Goal: Information Seeking & Learning: Learn about a topic

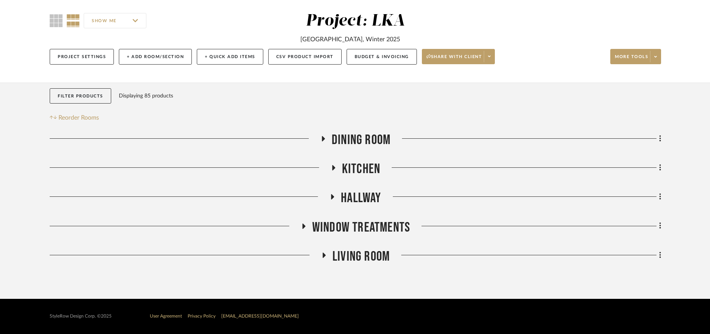
click at [334, 168] on icon at bounding box center [333, 167] width 3 height 5
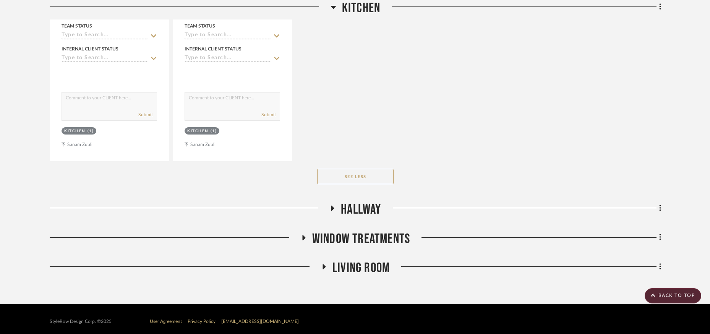
scroll to position [2466, 0]
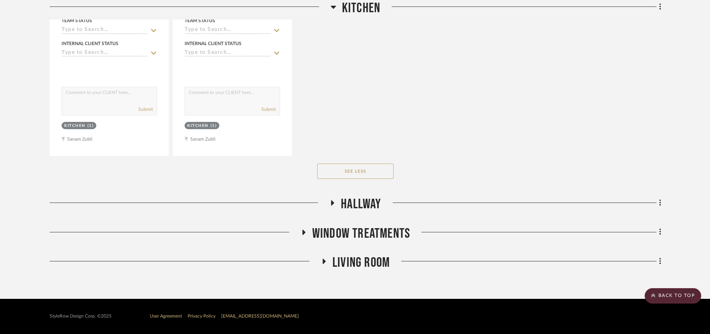
click at [331, 202] on icon at bounding box center [332, 203] width 9 height 6
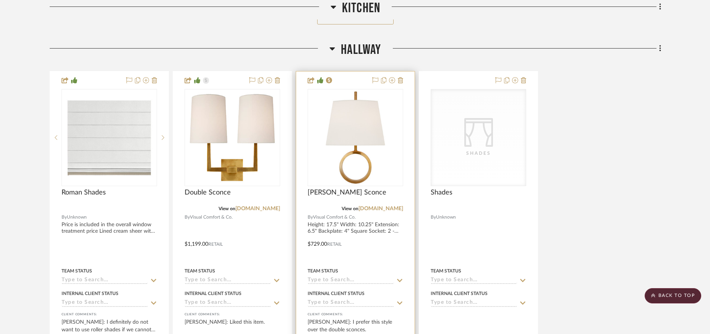
scroll to position [2619, 0]
click at [375, 136] on img "0" at bounding box center [355, 139] width 94 height 94
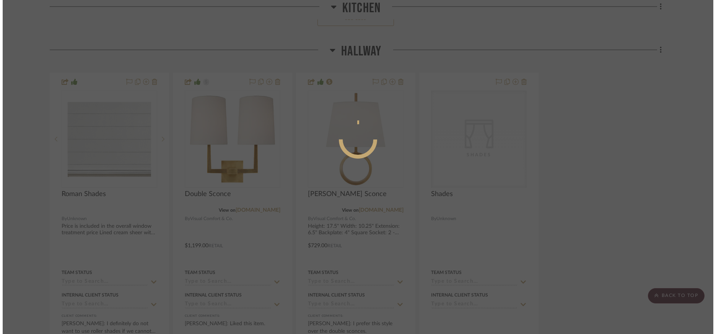
scroll to position [0, 0]
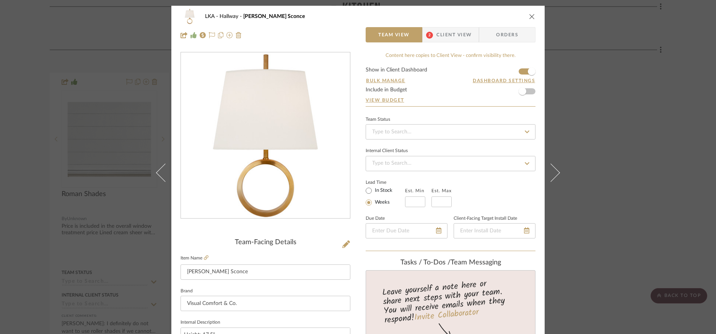
click at [294, 163] on img "0" at bounding box center [265, 136] width 166 height 166
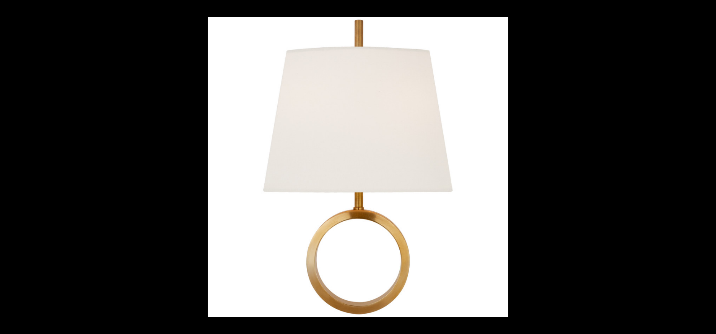
click at [705, 8] on button at bounding box center [707, 8] width 17 height 17
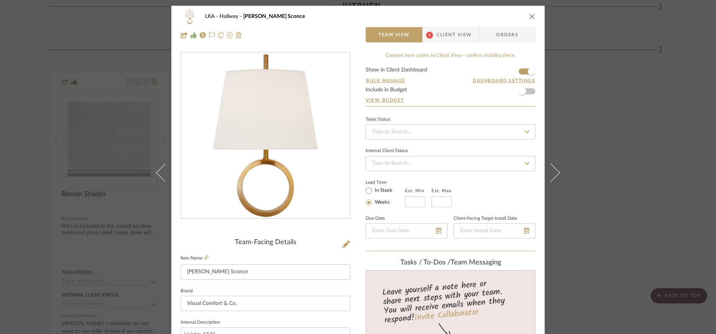
click at [529, 15] on icon "close" at bounding box center [532, 16] width 6 height 6
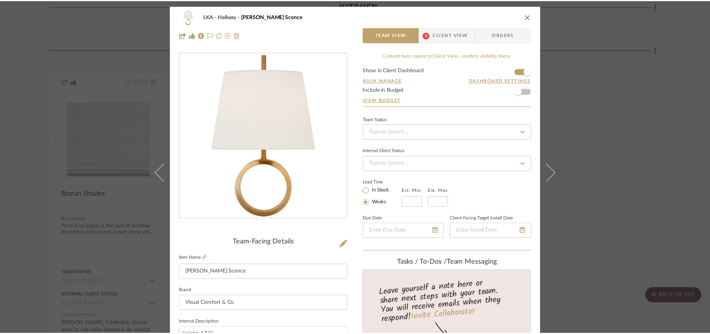
scroll to position [2619, 0]
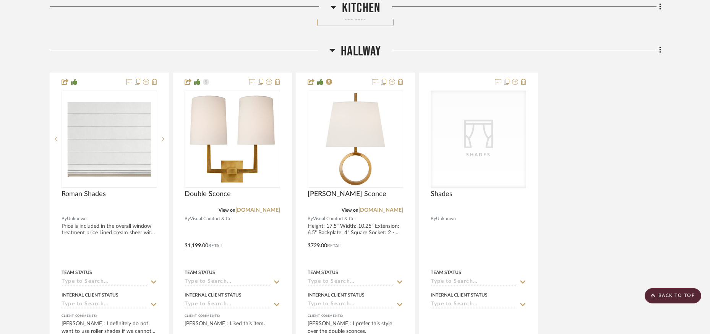
click at [333, 49] on icon at bounding box center [332, 50] width 5 height 3
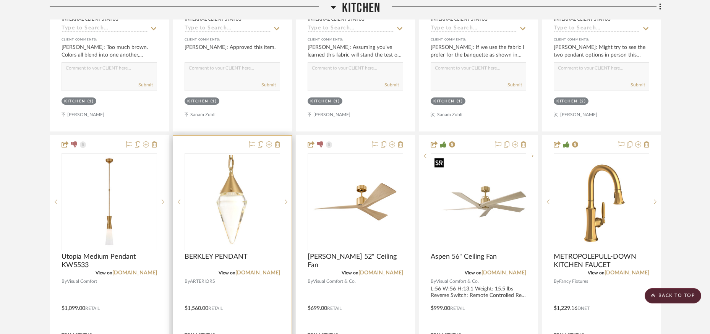
scroll to position [823, 0]
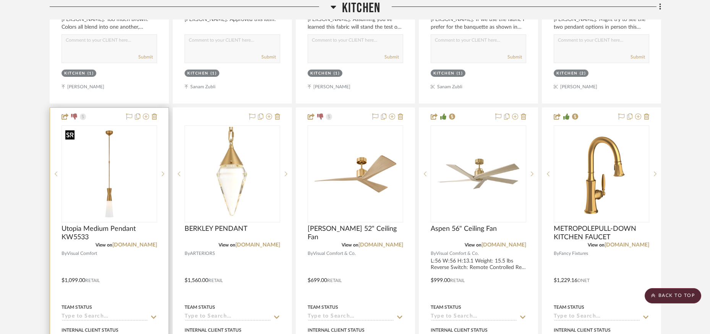
click at [0, 0] on img at bounding box center [0, 0] width 0 height 0
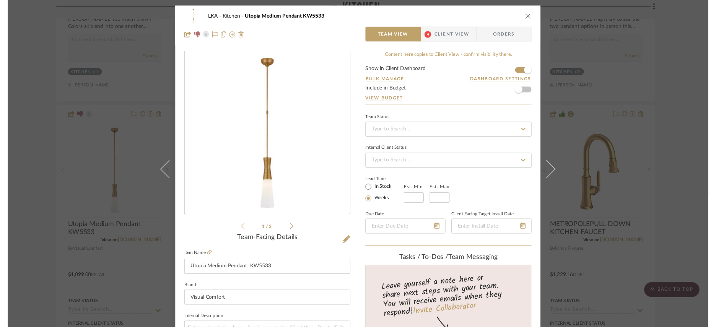
scroll to position [2, 0]
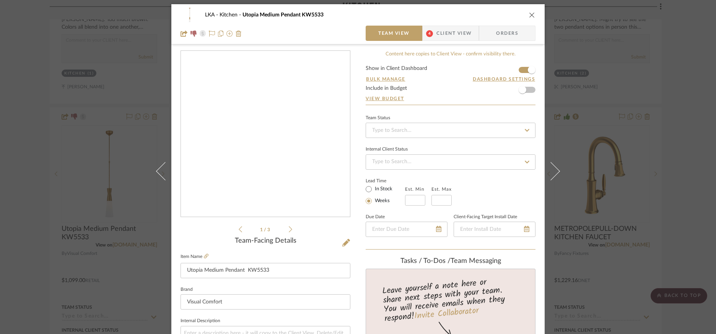
click at [306, 193] on img "0" at bounding box center [265, 134] width 166 height 166
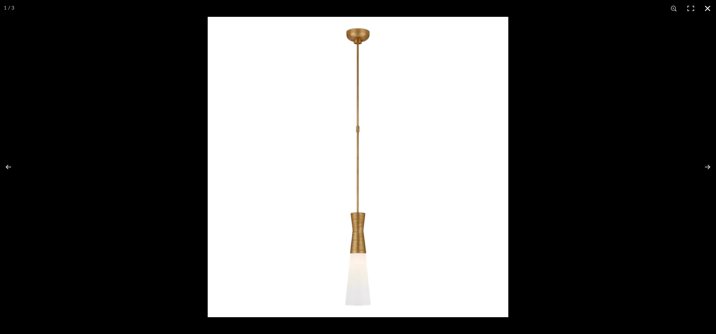
click at [703, 10] on button at bounding box center [707, 8] width 17 height 17
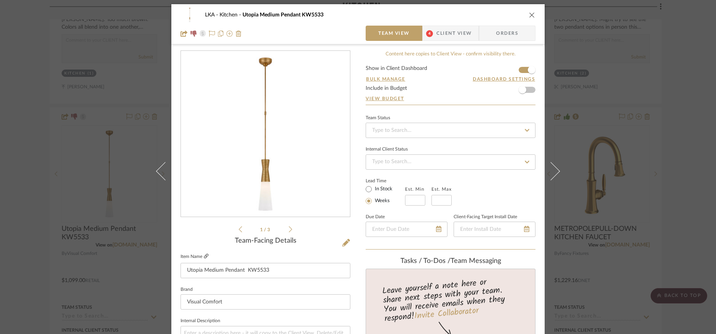
click at [204, 258] on icon at bounding box center [206, 256] width 5 height 5
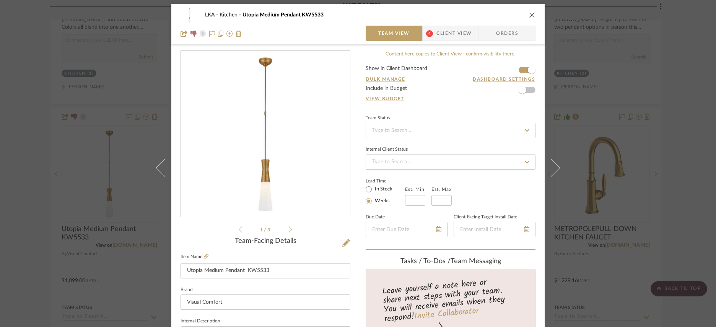
click at [529, 13] on icon "close" at bounding box center [532, 15] width 6 height 6
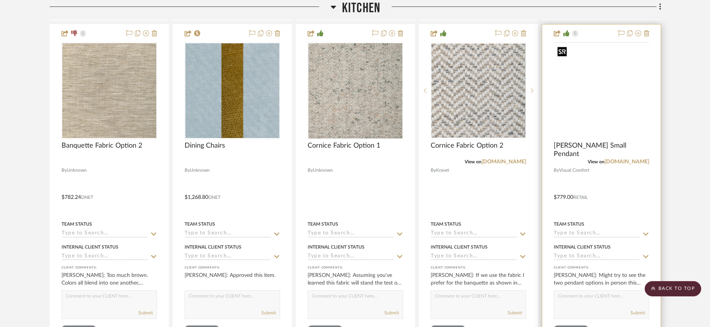
scroll to position [562, 0]
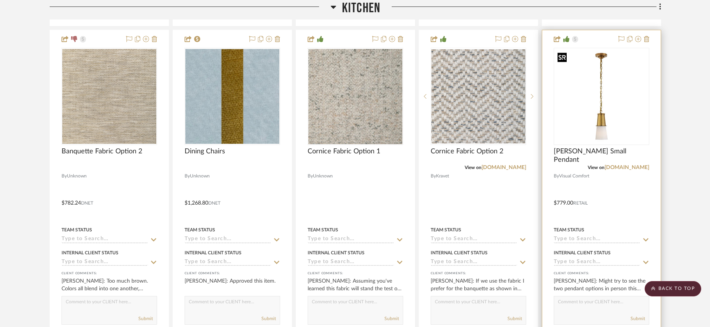
click at [0, 0] on img at bounding box center [0, 0] width 0 height 0
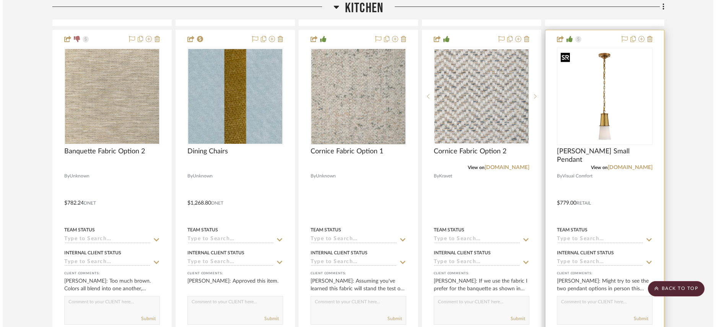
scroll to position [0, 0]
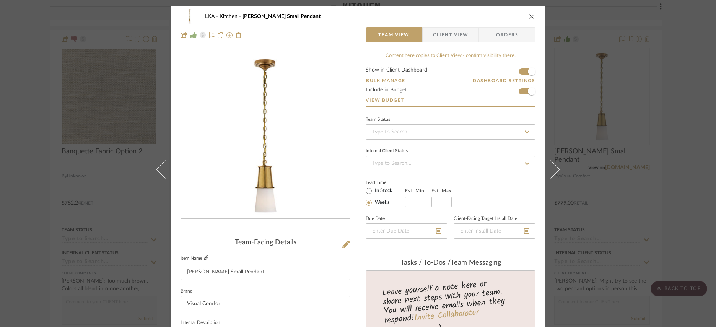
click at [204, 260] on icon at bounding box center [206, 257] width 5 height 5
click at [530, 16] on icon "close" at bounding box center [532, 16] width 6 height 6
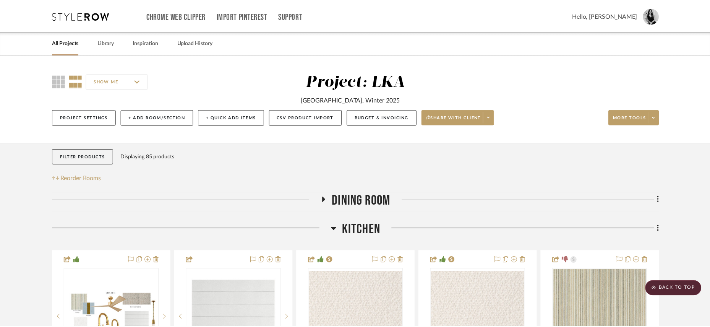
scroll to position [562, 0]
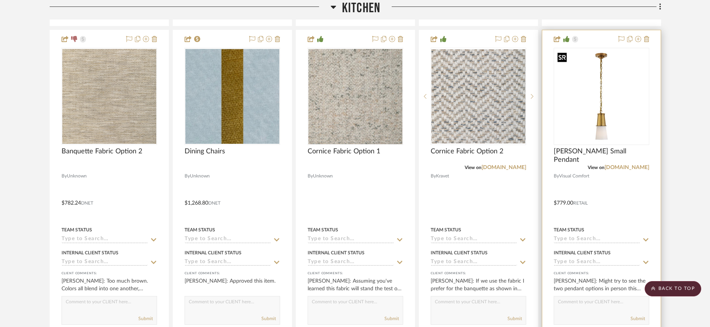
click at [617, 131] on img "0" at bounding box center [602, 96] width 94 height 94
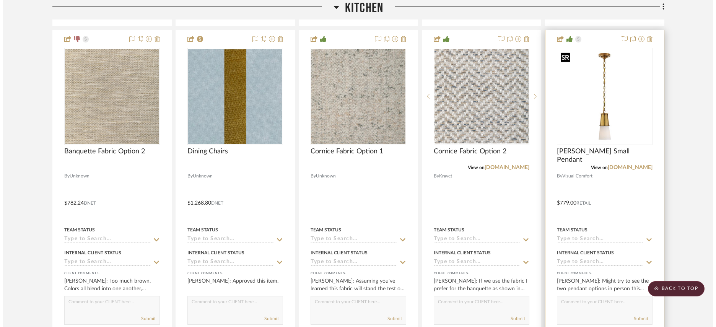
scroll to position [0, 0]
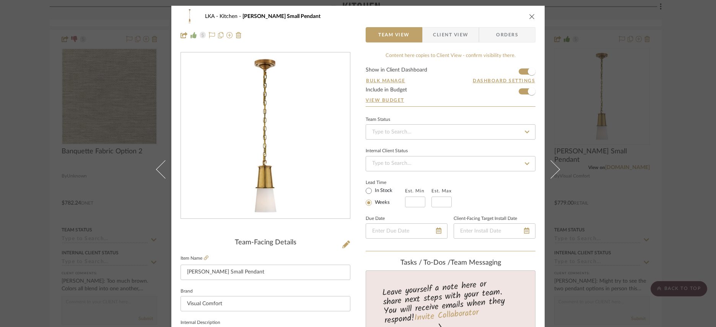
click at [457, 31] on span "Client View" at bounding box center [450, 34] width 35 height 15
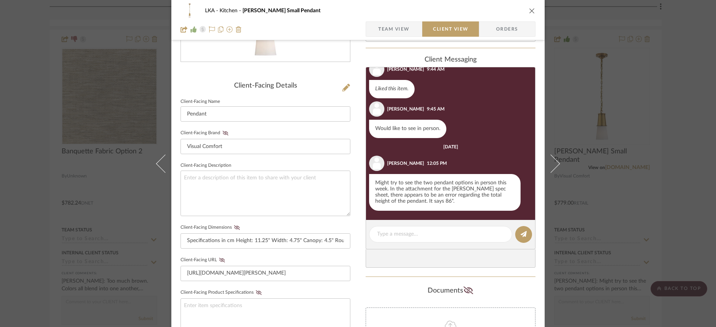
scroll to position [158, 0]
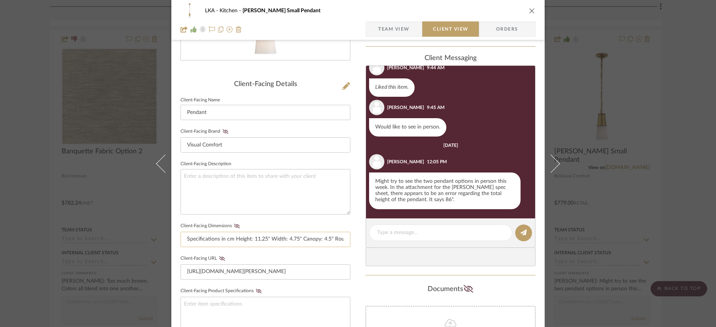
drag, startPoint x: 226, startPoint y: 240, endPoint x: 282, endPoint y: 240, distance: 56.2
click at [282, 240] on input "Specifications in cm Height: 11.25" Width: 4.75" Canopy: 4.5" Round Socket: E12…" at bounding box center [265, 239] width 170 height 15
click at [278, 243] on input "Specifications in cm Height: 11.25" Width: 4.75" Canopy: 4.5" Round Socket: E12…" at bounding box center [265, 239] width 170 height 15
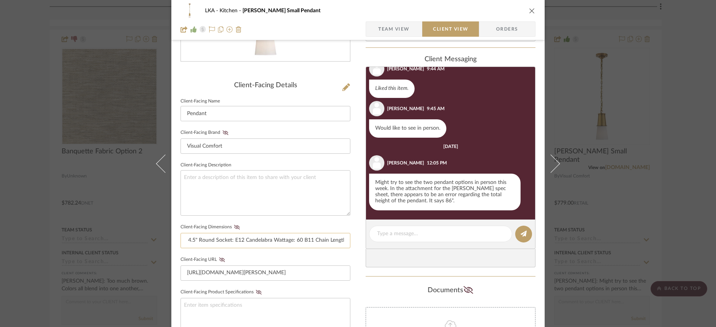
scroll to position [0, 175]
drag, startPoint x: 268, startPoint y: 240, endPoint x: 339, endPoint y: 243, distance: 71.2
click at [339, 243] on input "Specifications in cm Height: 11.25" Width: 4.75" Canopy: 4.5" Round Socket: E12…" at bounding box center [265, 240] width 170 height 15
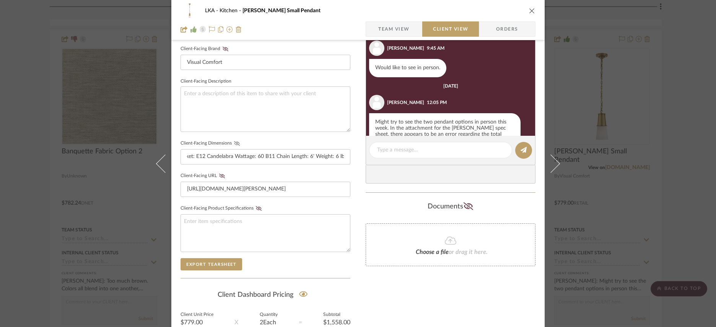
scroll to position [0, 0]
click at [235, 144] on icon at bounding box center [237, 143] width 6 height 5
